Goal: Task Accomplishment & Management: Manage account settings

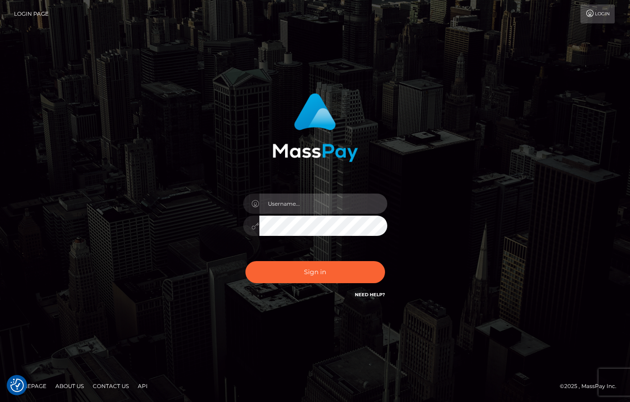
click at [330, 207] on input "text" at bounding box center [324, 204] width 128 height 20
type input "dany baker boulanger"
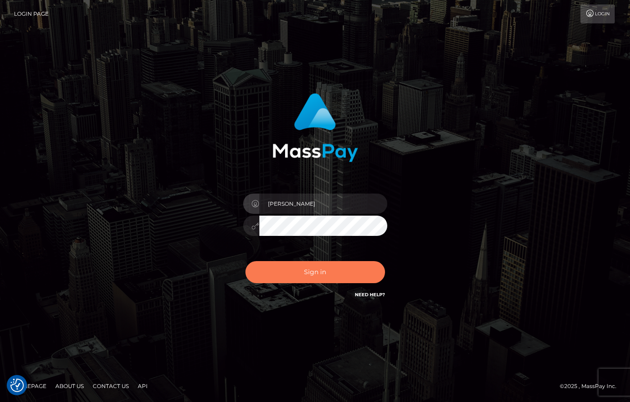
click at [328, 271] on button "Sign in" at bounding box center [316, 272] width 140 height 22
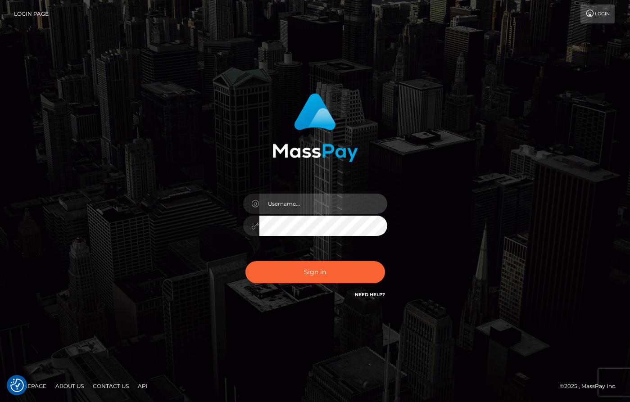
click at [318, 207] on input "text" at bounding box center [324, 204] width 128 height 20
type input "[PERSON_NAME]"
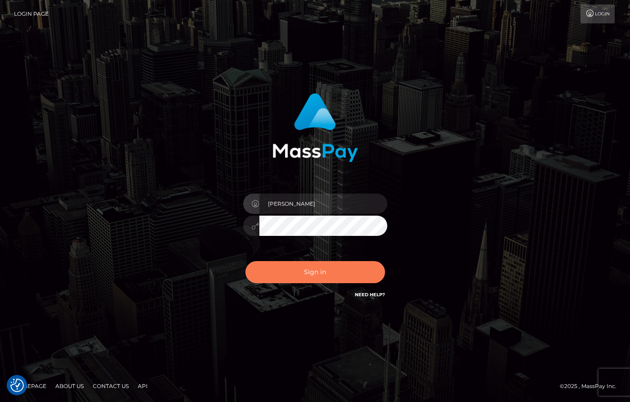
click at [361, 275] on button "Sign in" at bounding box center [316, 272] width 140 height 22
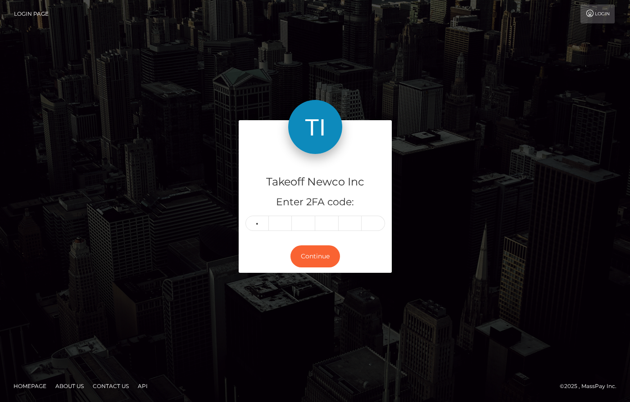
type input "9"
type input "0"
type input "2"
type input "3"
type input "9"
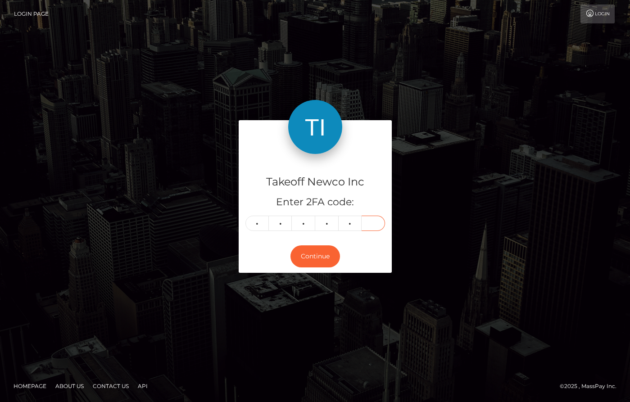
type input "5"
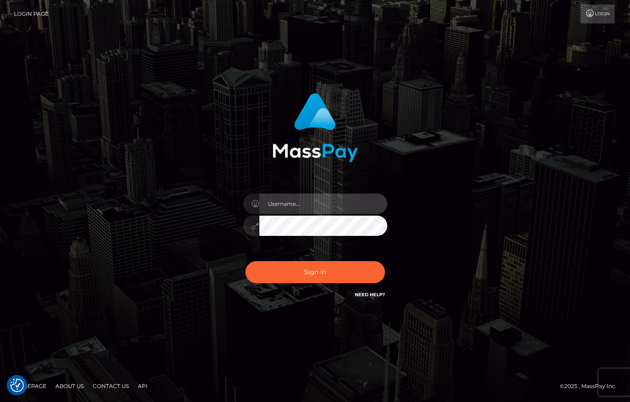
click at [320, 206] on input "text" at bounding box center [324, 204] width 128 height 20
type input "[PERSON_NAME]"
click at [341, 287] on div "Sign in Need Help?" at bounding box center [316, 276] width 158 height 40
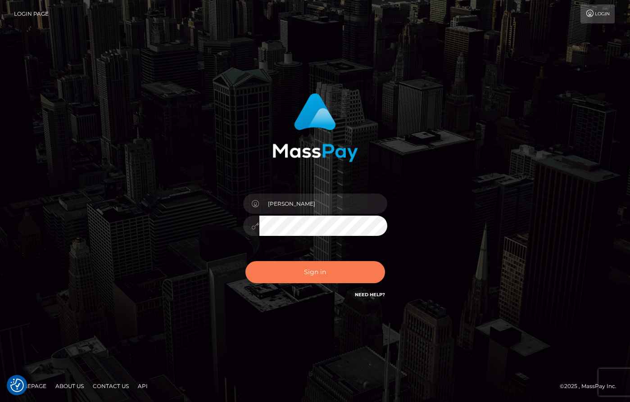
click at [345, 275] on button "Sign in" at bounding box center [316, 272] width 140 height 22
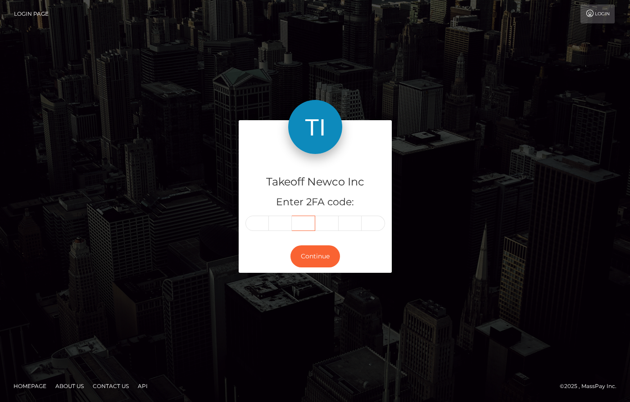
click at [312, 228] on input "text" at bounding box center [303, 223] width 23 height 15
click at [262, 227] on input "text" at bounding box center [257, 223] width 23 height 15
type input "8"
type input "2"
type input "8"
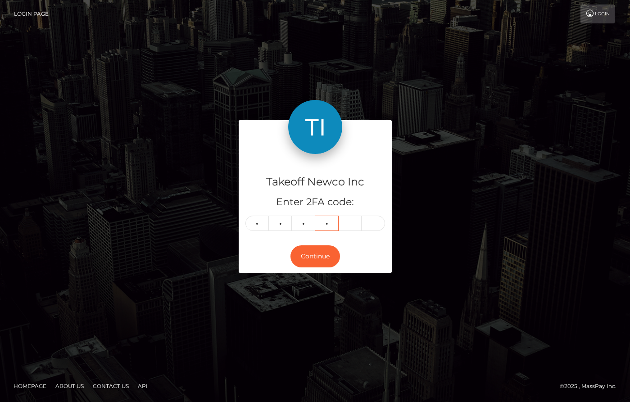
type input "3"
type input "7"
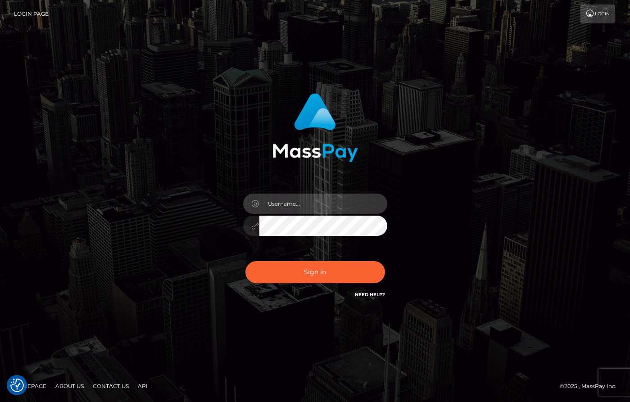
click at [344, 201] on input "text" at bounding box center [324, 204] width 128 height 20
type input "[PERSON_NAME]"
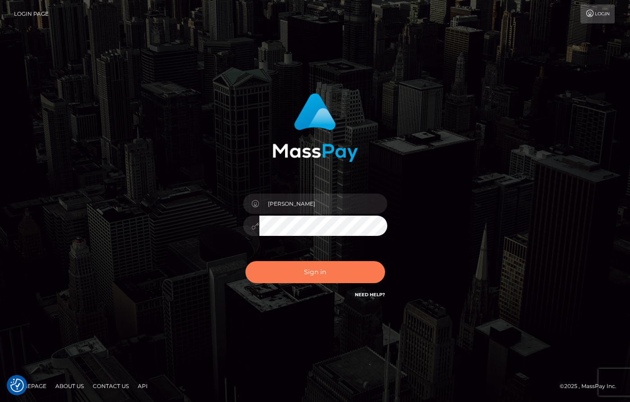
click at [342, 271] on button "Sign in" at bounding box center [316, 272] width 140 height 22
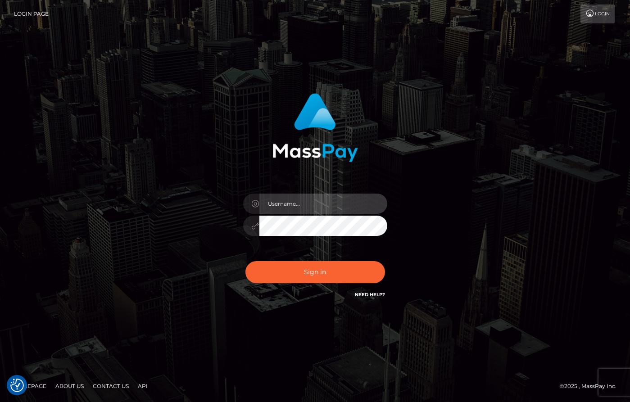
click at [326, 197] on input "text" at bounding box center [324, 204] width 128 height 20
type input "dany baker boulanger"
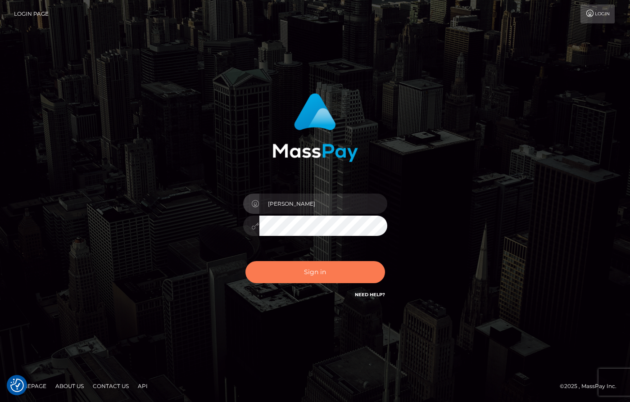
click at [322, 273] on button "Sign in" at bounding box center [316, 272] width 140 height 22
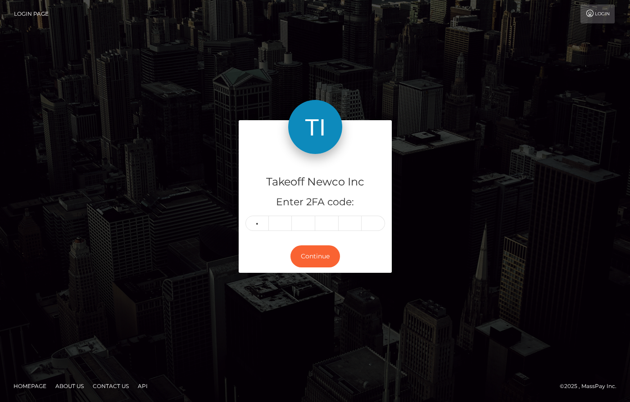
type input "5"
type input "1"
type input "8"
type input "4"
type input "5"
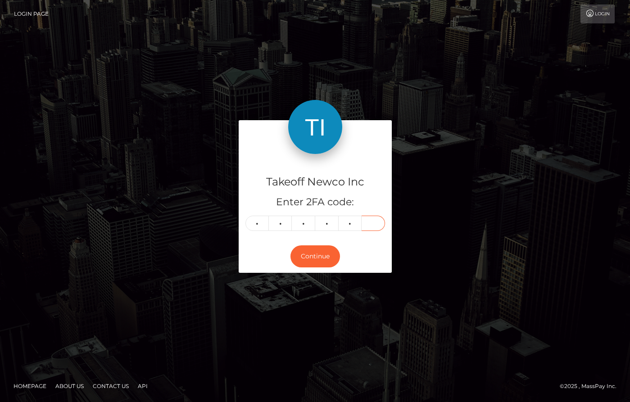
type input "5"
